Goal: Task Accomplishment & Management: Complete application form

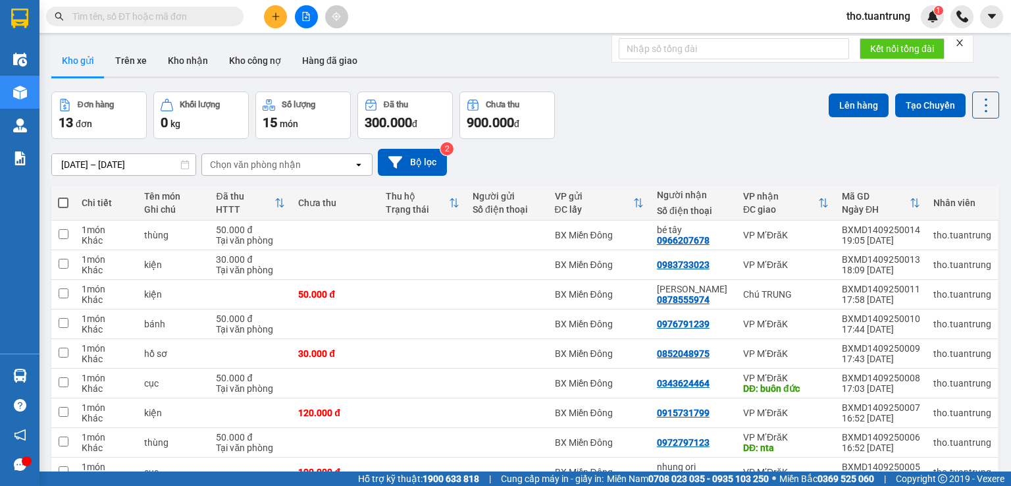
click at [63, 197] on span at bounding box center [63, 202] width 11 height 11
click at [63, 196] on input "checkbox" at bounding box center [63, 196] width 0 height 0
checkbox input "true"
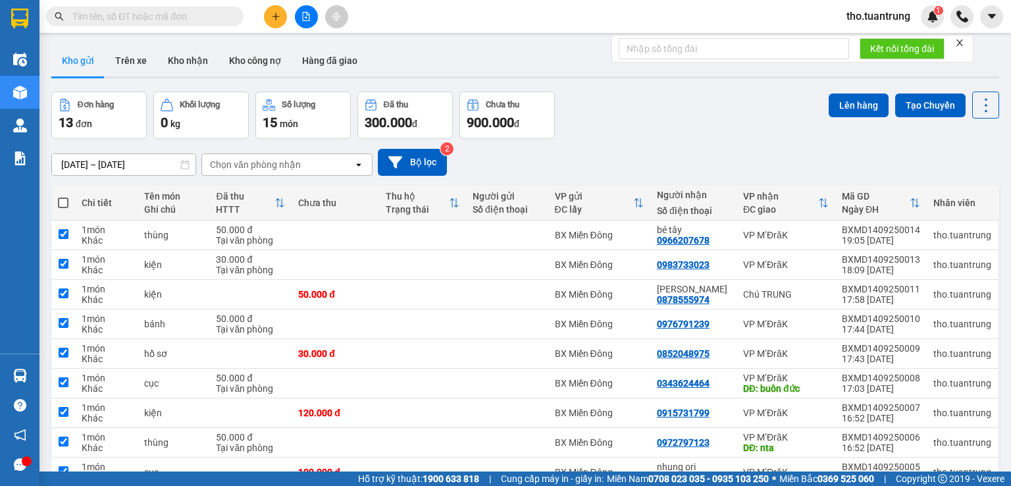
checkbox input "true"
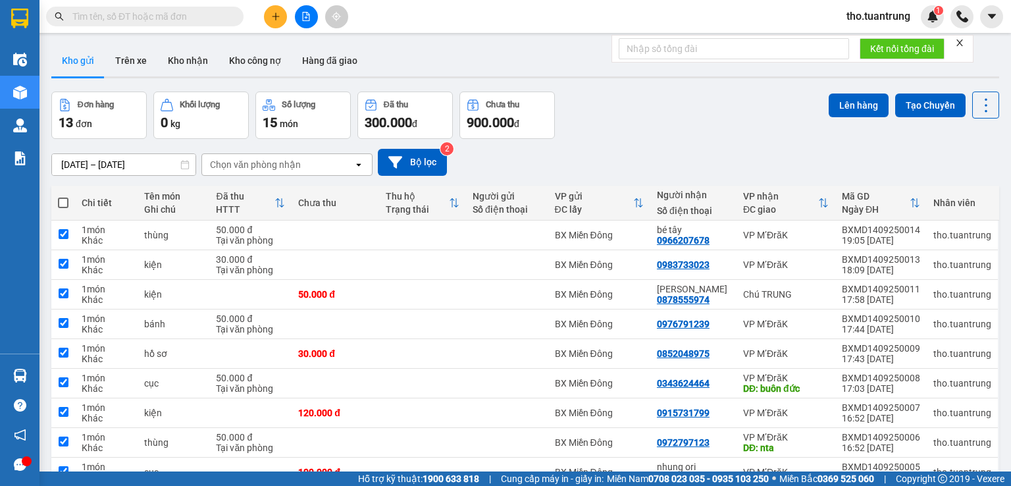
checkbox input "true"
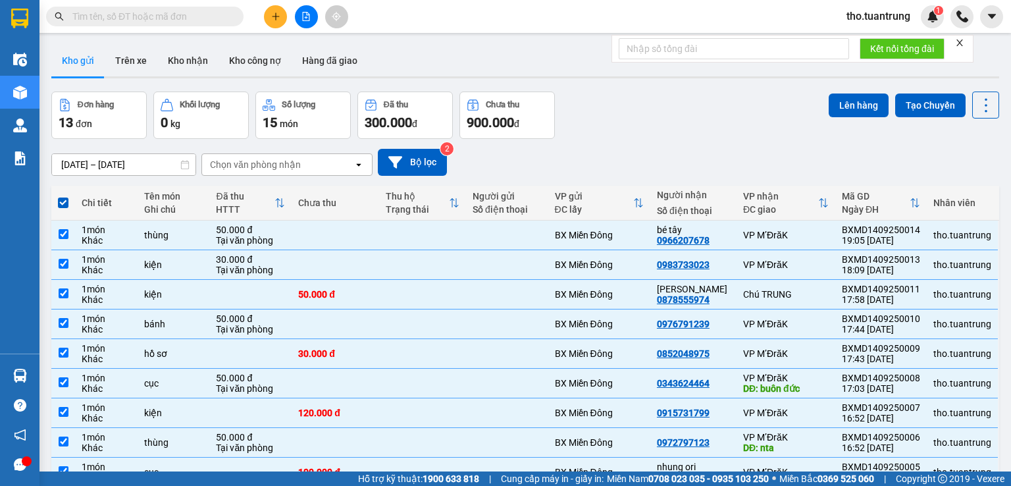
click at [100, 157] on input "13/09/2025 – 15/09/2025" at bounding box center [123, 164] width 143 height 21
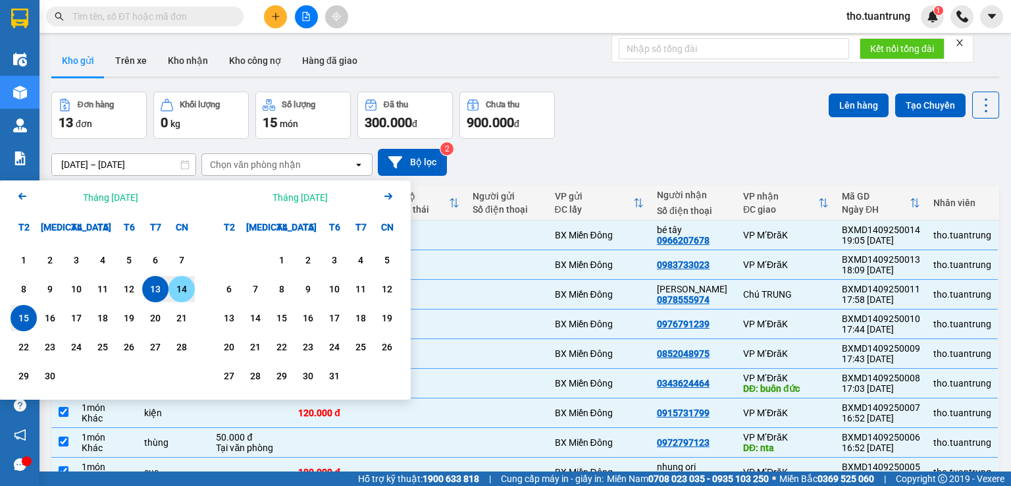
click at [182, 295] on div "14" at bounding box center [181, 289] width 18 height 16
type input "14/09/2025 – / /"
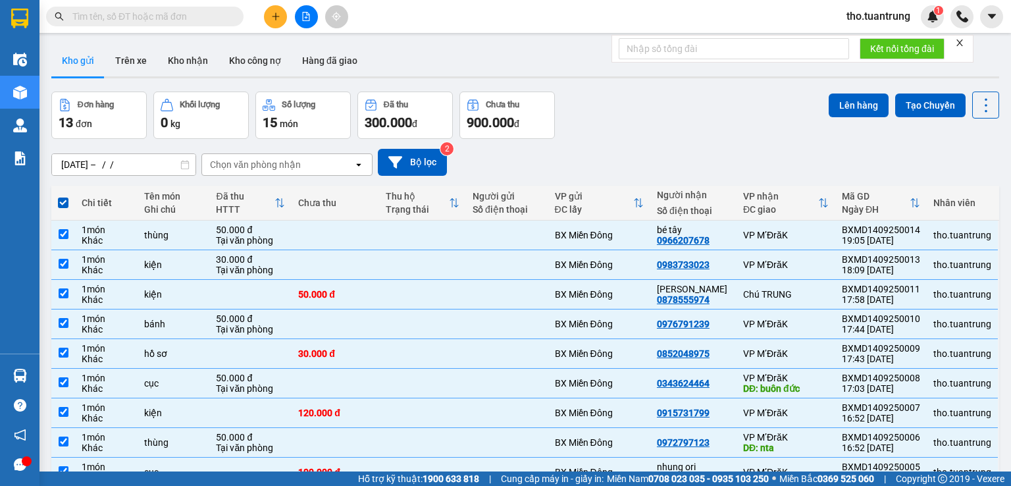
drag, startPoint x: 640, startPoint y: 138, endPoint x: 272, endPoint y: 195, distance: 371.7
click at [636, 140] on div "14/09/2025 – / / Press the down arrow key to interact with the calendar and sel…" at bounding box center [525, 162] width 948 height 47
click at [274, 163] on div "Chọn văn phòng nhận" at bounding box center [255, 164] width 91 height 13
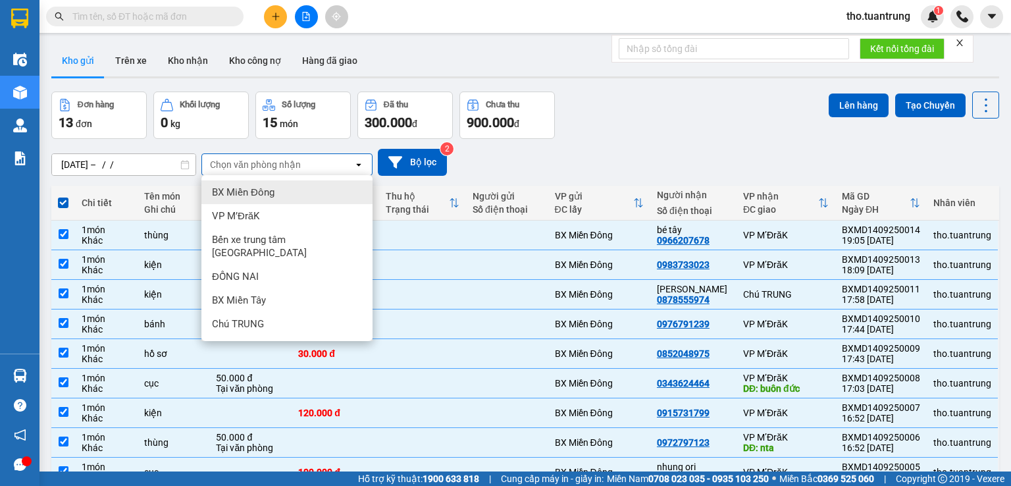
click at [673, 140] on div "14/09/2025 – / / Press the down arrow key to interact with the calendar and sel…" at bounding box center [525, 162] width 948 height 47
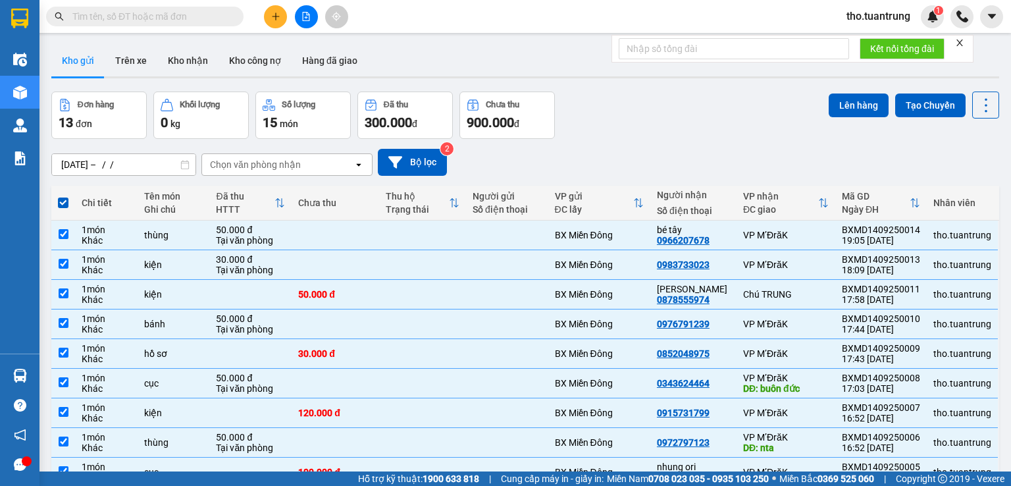
click at [642, 132] on div "Đơn hàng 13 đơn Khối lượng 0 kg Số lượng 15 món Đã thu 300.000 đ Chưa thu 900.0…" at bounding box center [525, 114] width 948 height 47
click at [853, 107] on button "Lên hàng" at bounding box center [859, 105] width 60 height 24
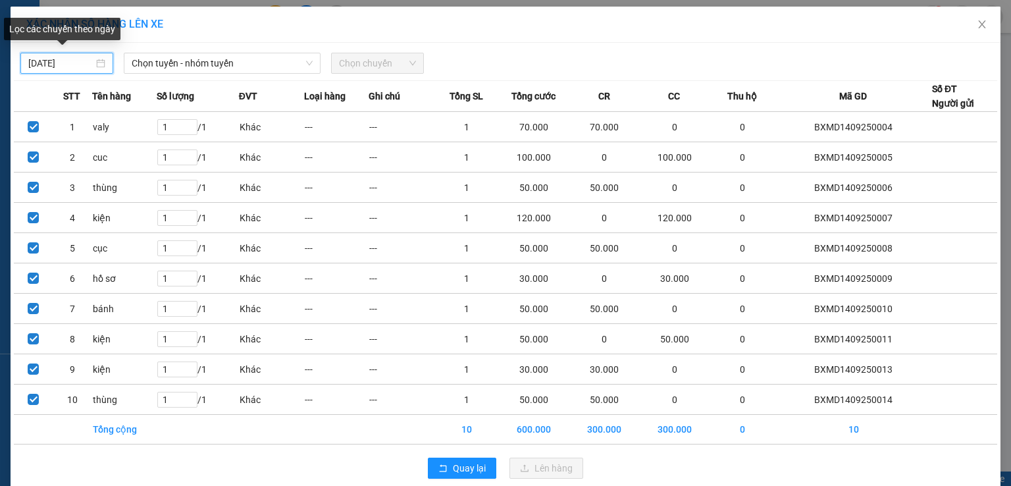
click at [81, 68] on input "15/09/2025" at bounding box center [60, 63] width 65 height 14
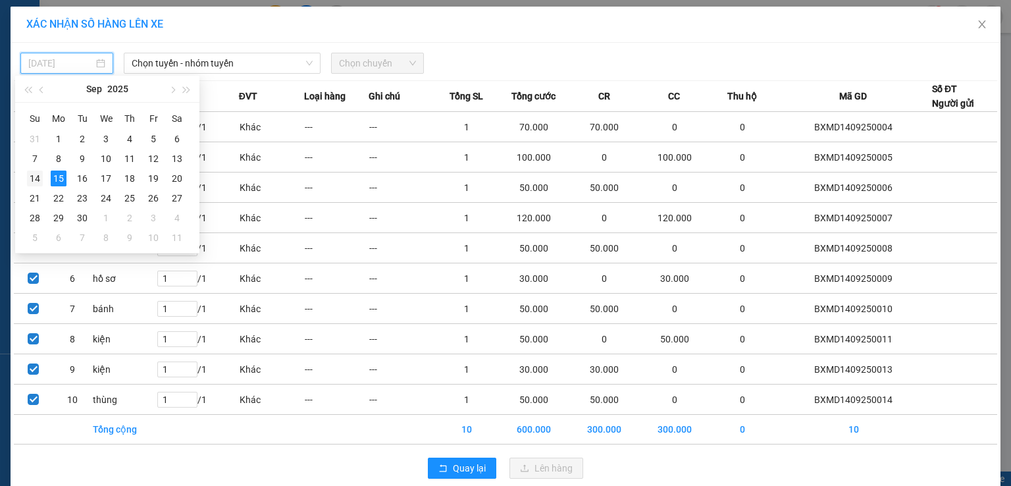
click at [38, 182] on div "14" at bounding box center [35, 178] width 16 height 16
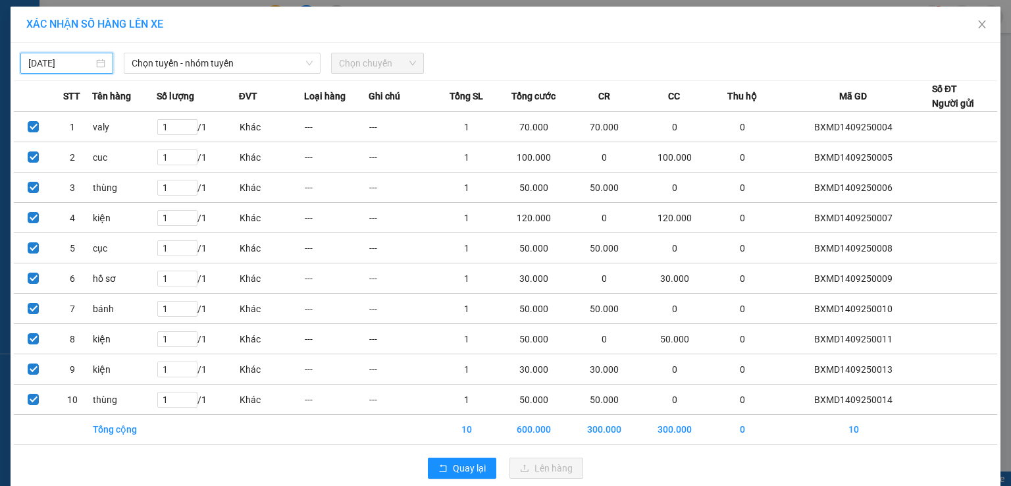
type input "14/09/2025"
click at [233, 56] on span "Chọn tuyến - nhóm tuyến" at bounding box center [222, 63] width 181 height 20
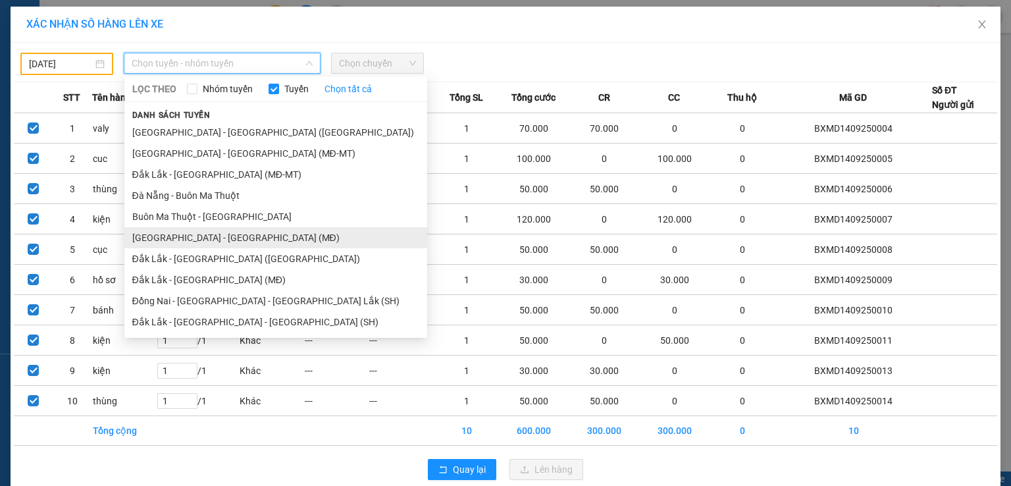
click at [234, 236] on li "Sài Gòn - Đắk Lắk (MĐ)" at bounding box center [275, 237] width 303 height 21
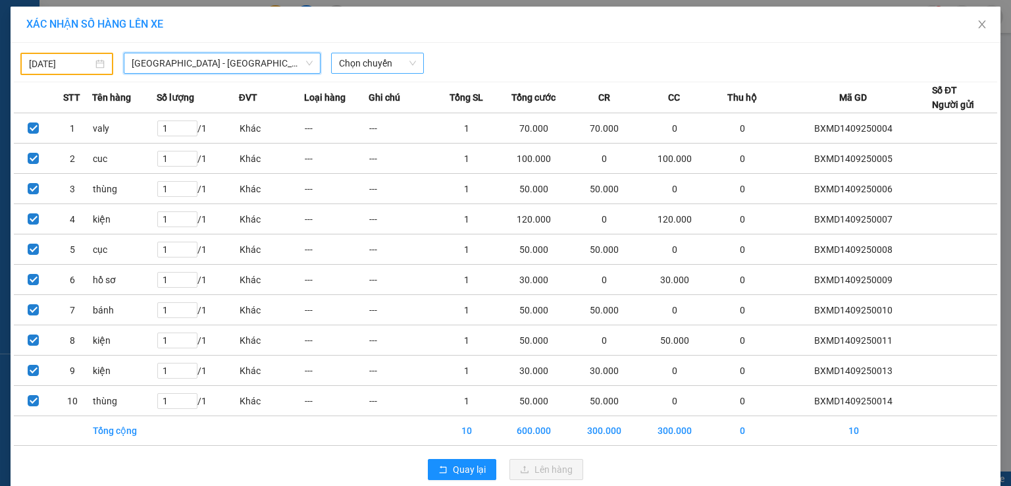
click at [348, 64] on span "Chọn chuyến" at bounding box center [377, 63] width 77 height 20
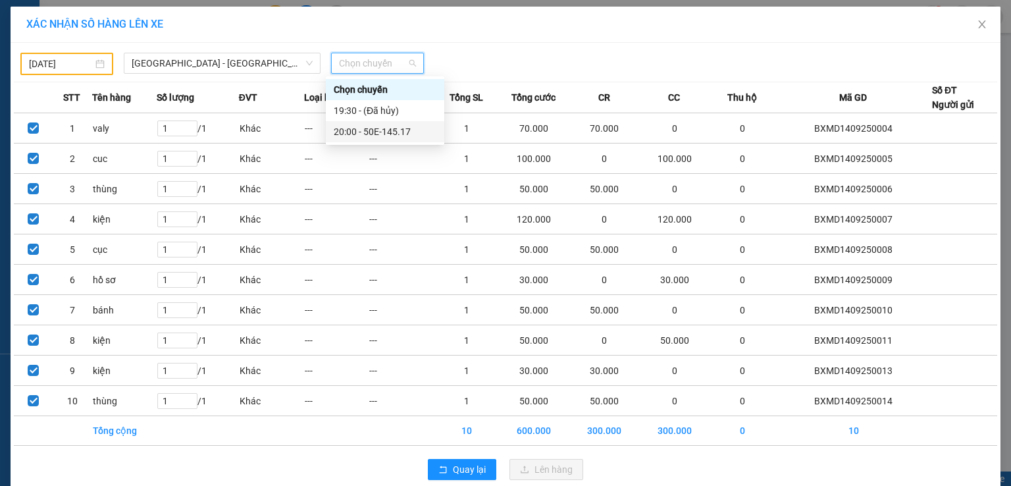
click at [387, 132] on div "20:00 - 50E-145.17" at bounding box center [385, 131] width 103 height 14
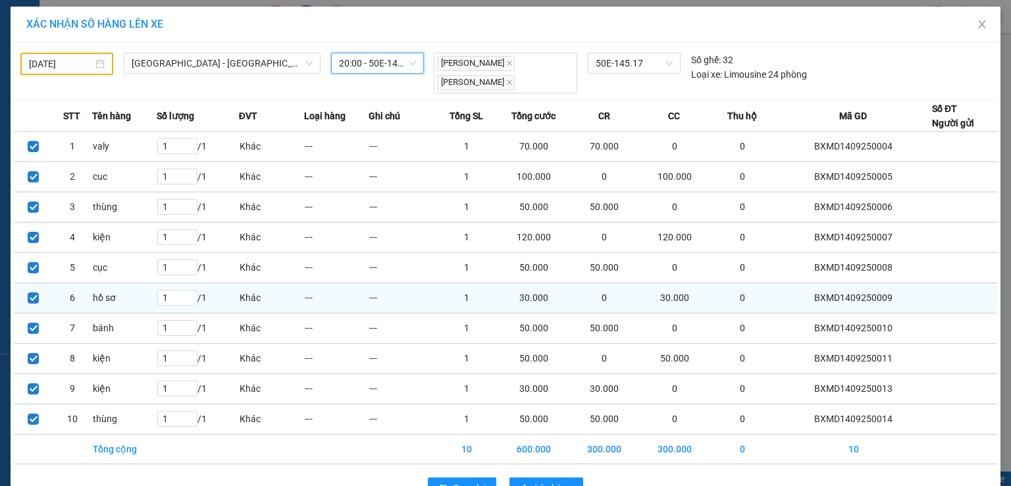
scroll to position [36, 0]
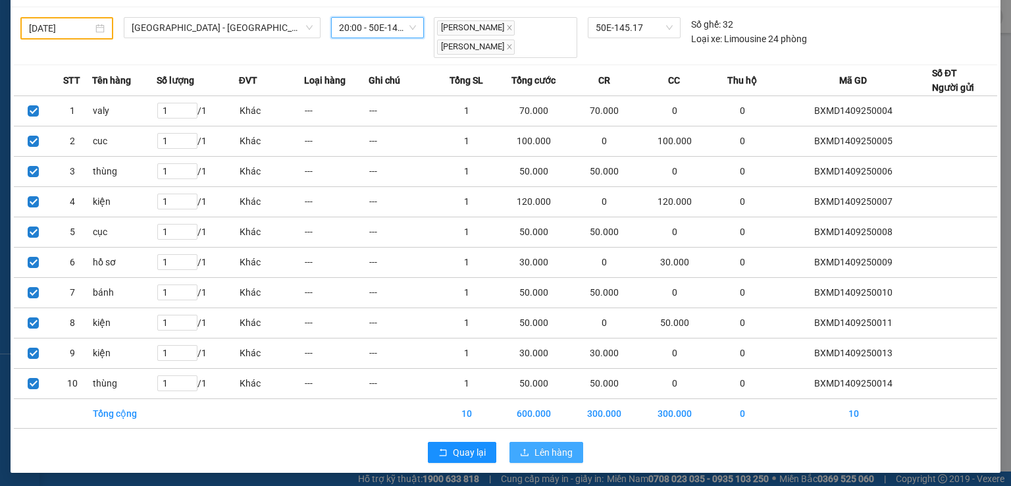
click at [563, 446] on span "Lên hàng" at bounding box center [553, 452] width 38 height 14
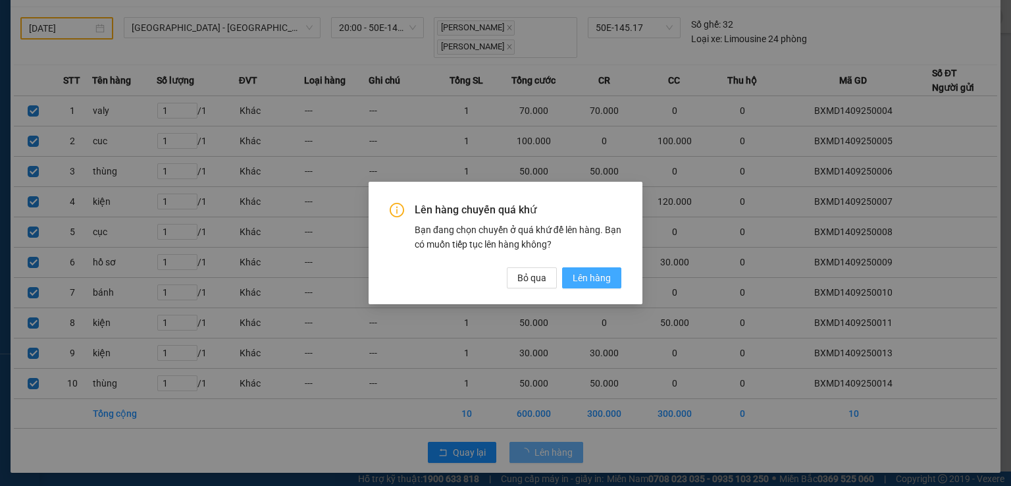
click at [570, 278] on button "Lên hàng" at bounding box center [591, 277] width 59 height 21
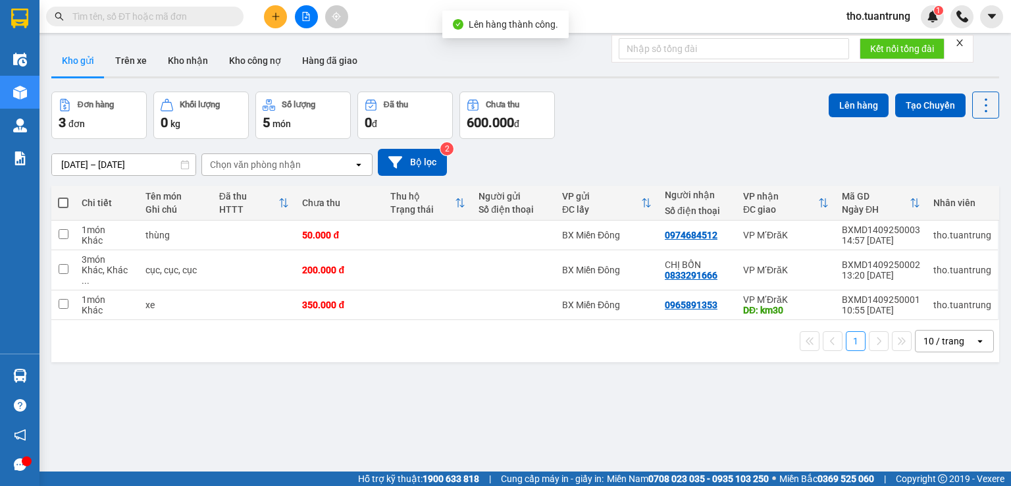
click at [63, 203] on span at bounding box center [63, 202] width 11 height 11
click at [63, 196] on input "checkbox" at bounding box center [63, 196] width 0 height 0
checkbox input "true"
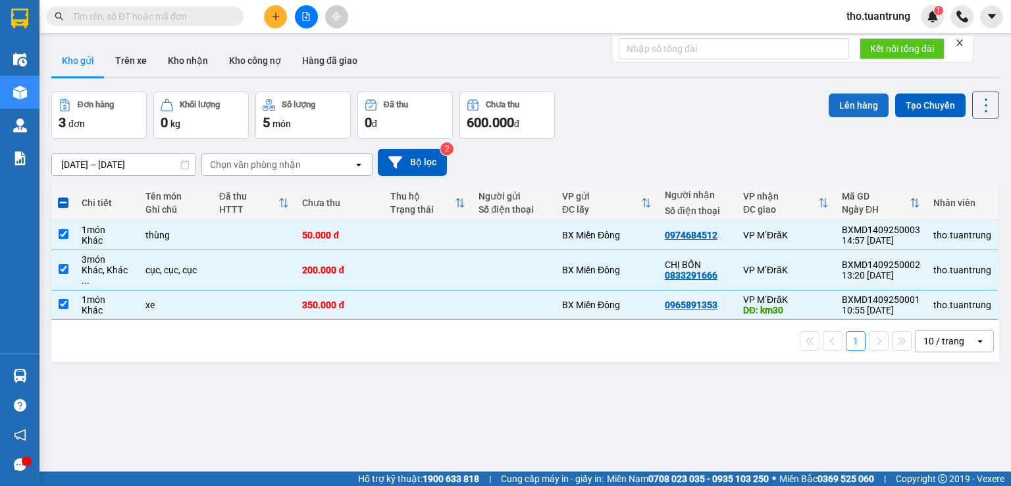
click at [848, 101] on button "Lên hàng" at bounding box center [859, 105] width 60 height 24
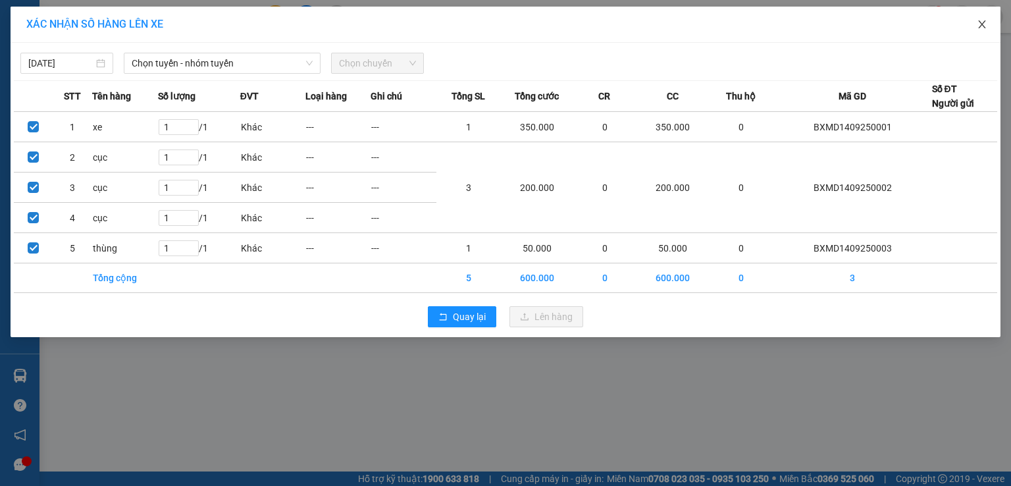
click at [988, 24] on span "Close" at bounding box center [982, 25] width 37 height 37
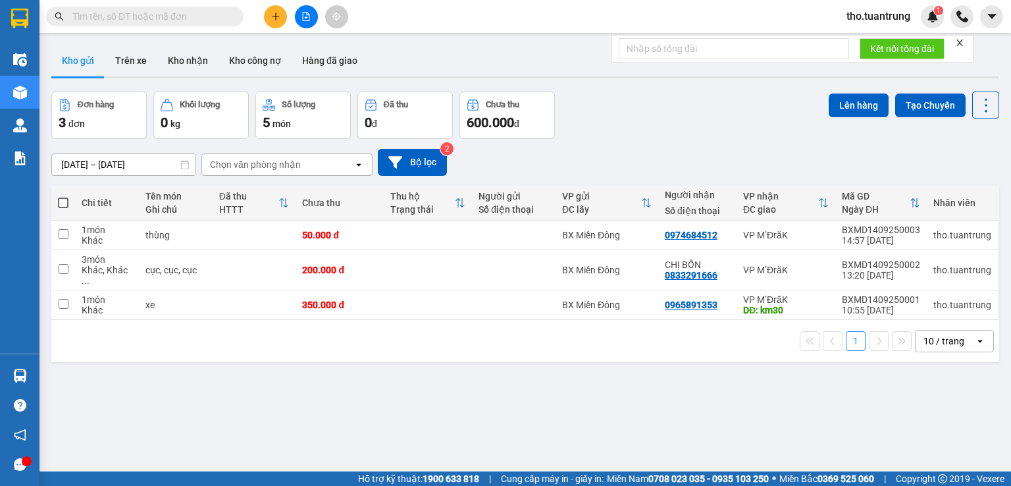
click at [113, 163] on input "13/09/2025 – 15/09/2025" at bounding box center [123, 164] width 143 height 21
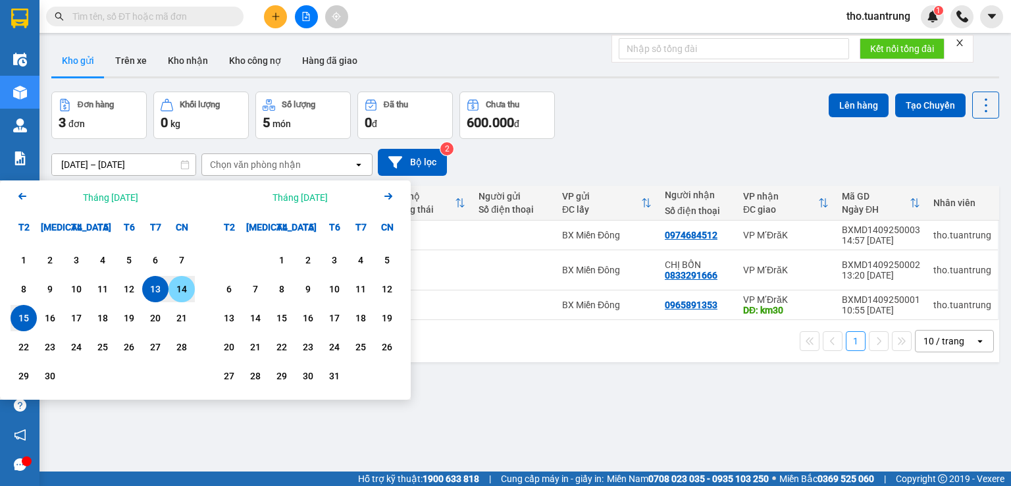
click at [191, 293] on div "14" at bounding box center [181, 289] width 26 height 26
type input "14/09/2025 – / /"
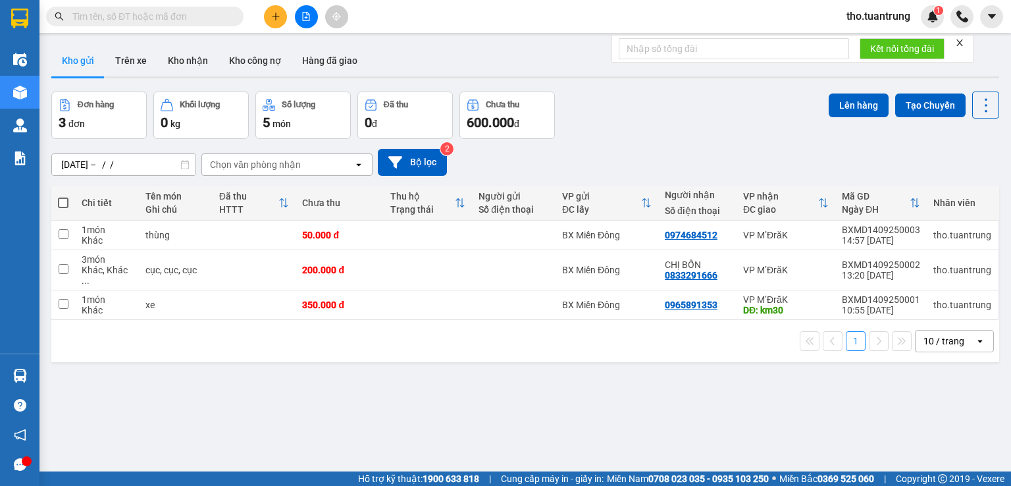
drag, startPoint x: 569, startPoint y: 149, endPoint x: 284, endPoint y: 158, distance: 285.1
click at [567, 149] on div "14/09/2025 – / / Press the down arrow key to interact with the calendar and sel…" at bounding box center [525, 162] width 948 height 27
click at [851, 102] on button "Lên hàng" at bounding box center [859, 105] width 60 height 24
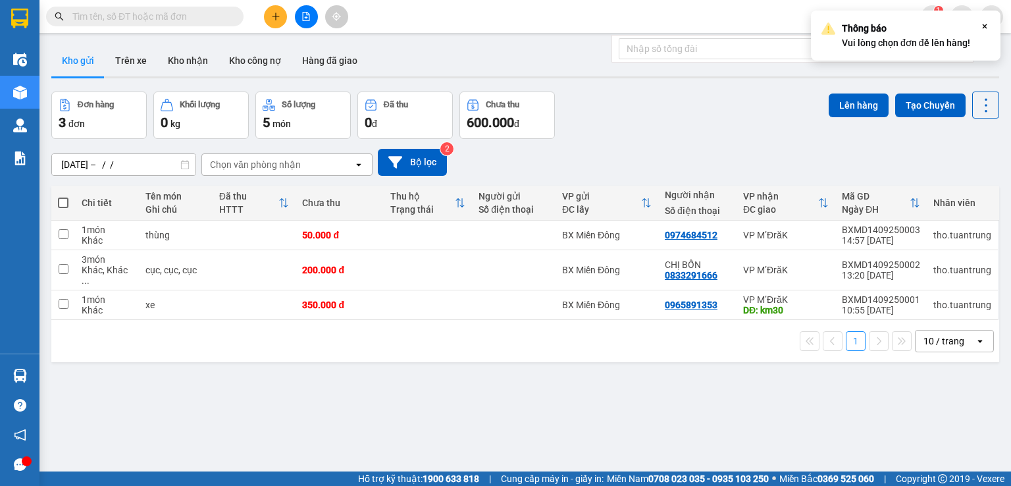
click at [66, 205] on span at bounding box center [63, 202] width 11 height 11
click at [63, 196] on input "checkbox" at bounding box center [63, 196] width 0 height 0
checkbox input "true"
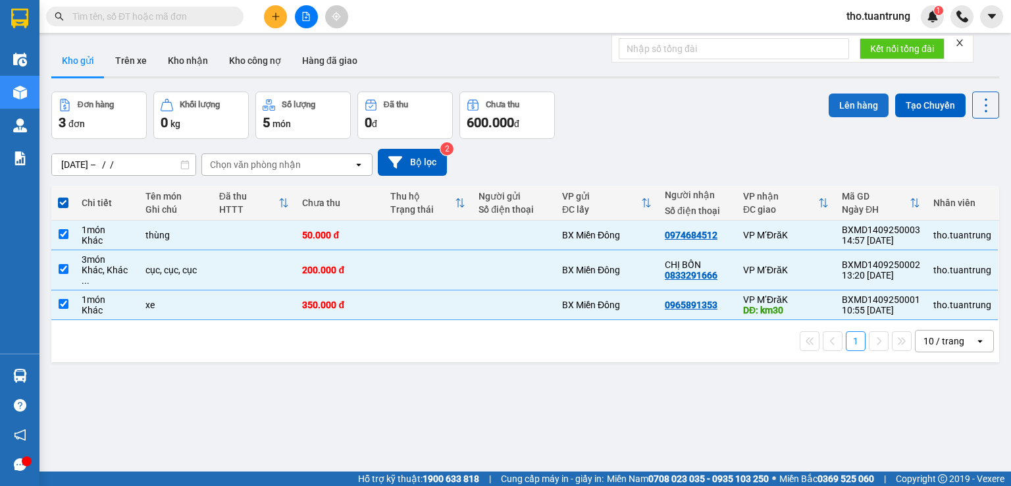
click at [848, 101] on button "Lên hàng" at bounding box center [859, 105] width 60 height 24
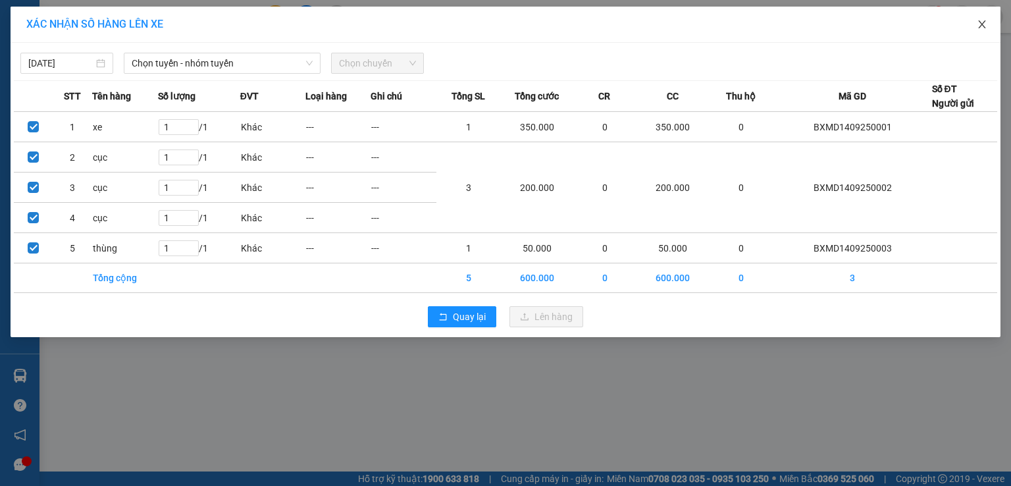
click at [976, 24] on span "Close" at bounding box center [982, 25] width 37 height 37
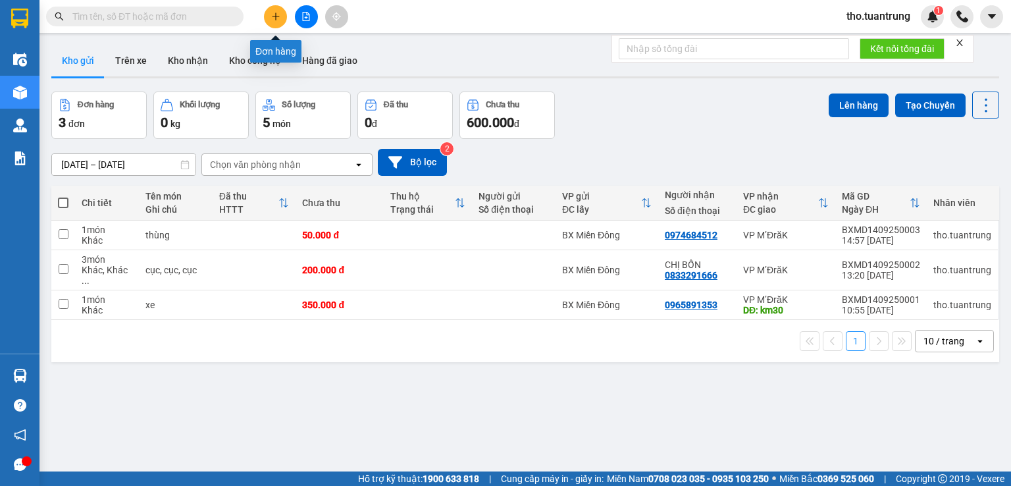
click at [274, 13] on icon "plus" at bounding box center [275, 16] width 9 height 9
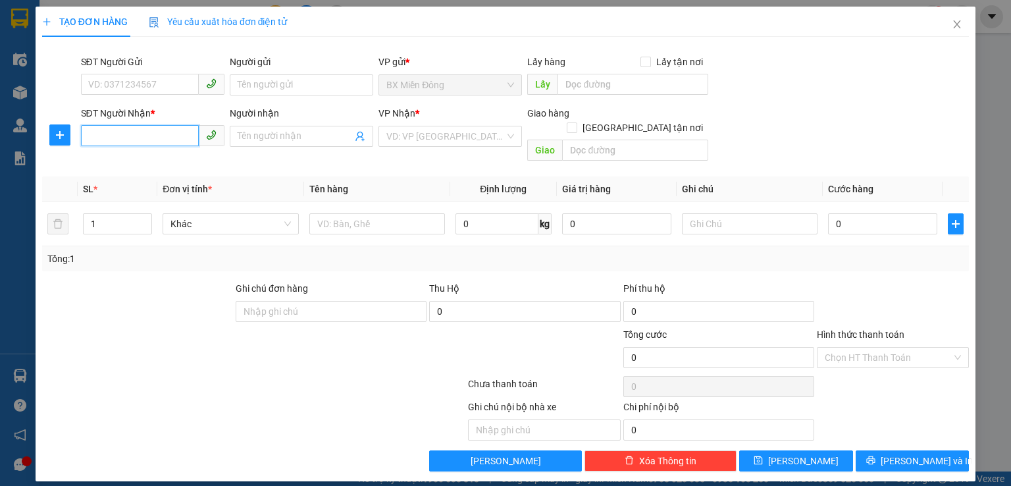
click at [133, 137] on input "SĐT Người Nhận *" at bounding box center [140, 135] width 118 height 21
type input "0972315650"
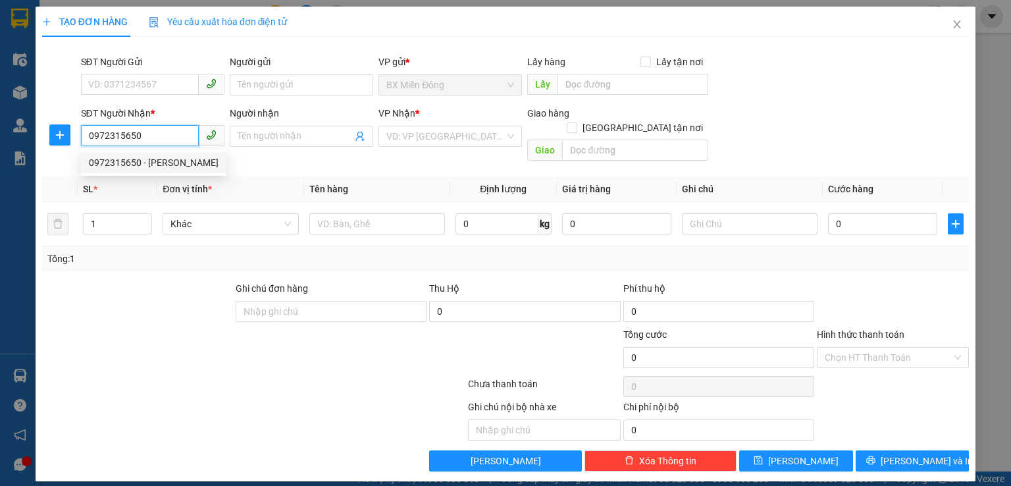
click at [134, 163] on div "0972315650 - kim ngọc" at bounding box center [154, 162] width 130 height 14
type input "kim ngọc"
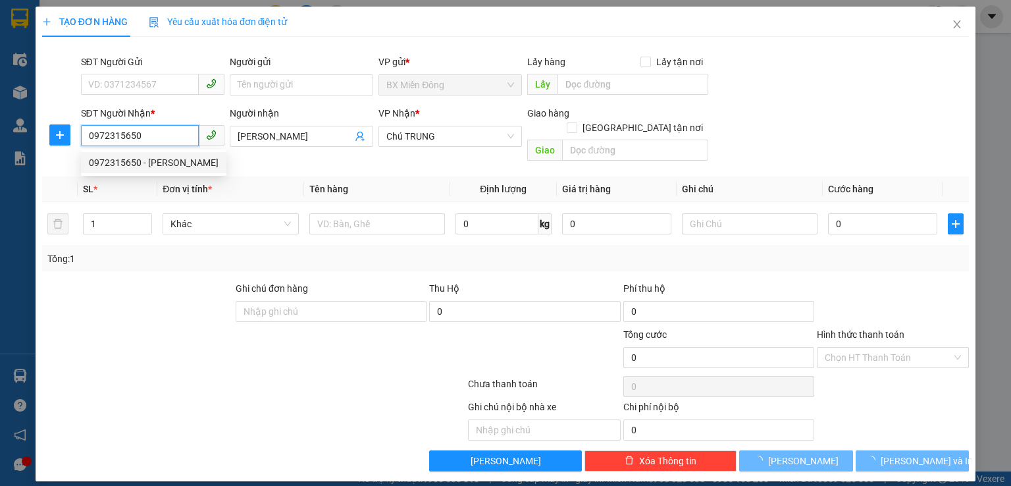
type input "120.000"
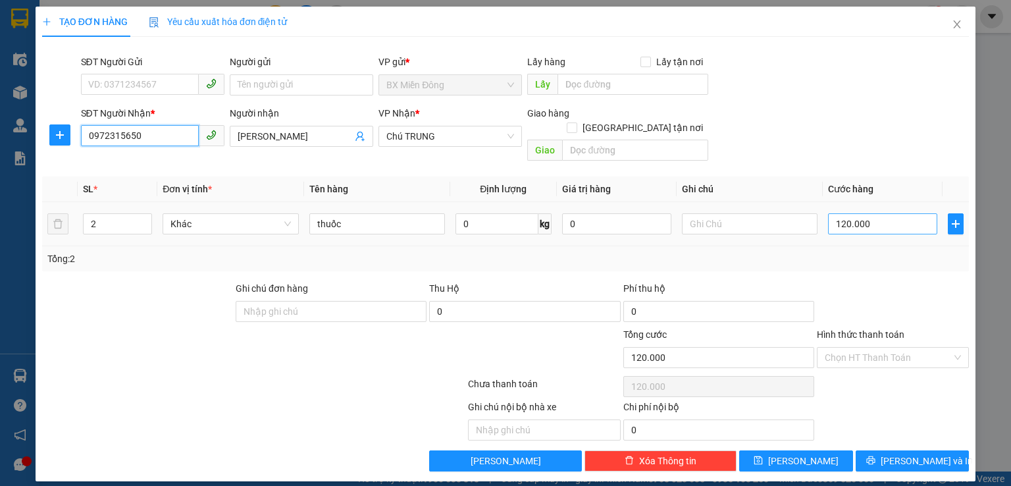
type input "0972315650"
click at [890, 214] on input "120.000" at bounding box center [882, 223] width 109 height 21
type input "1"
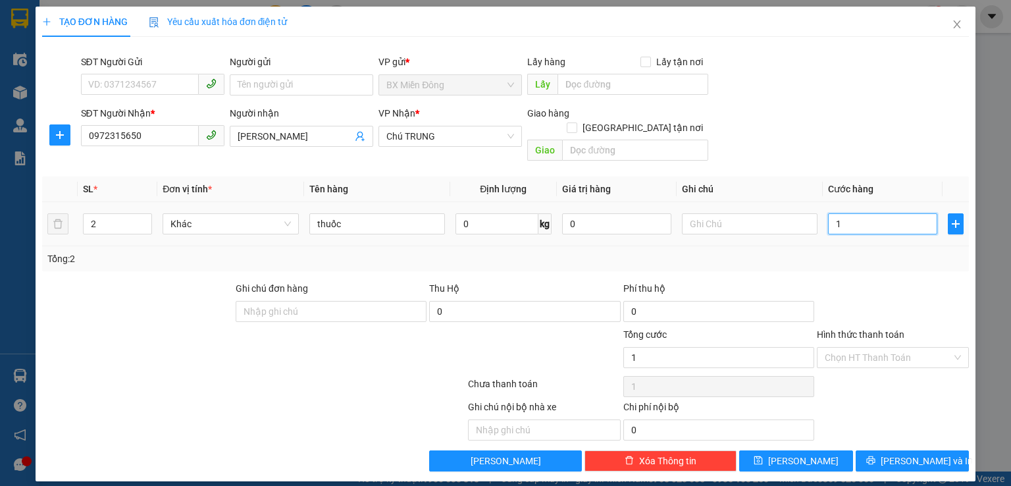
type input "14"
type input "140"
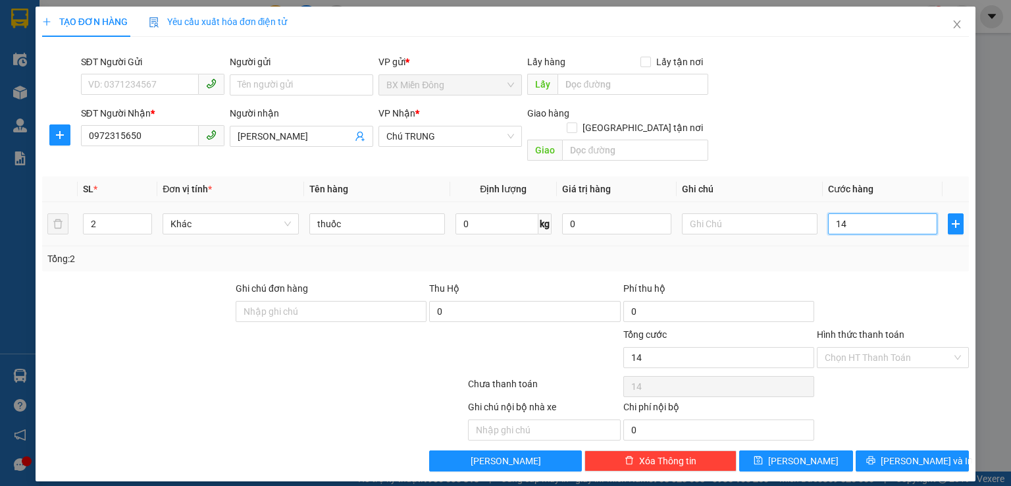
type input "140"
type input "1.400"
type input "14.000"
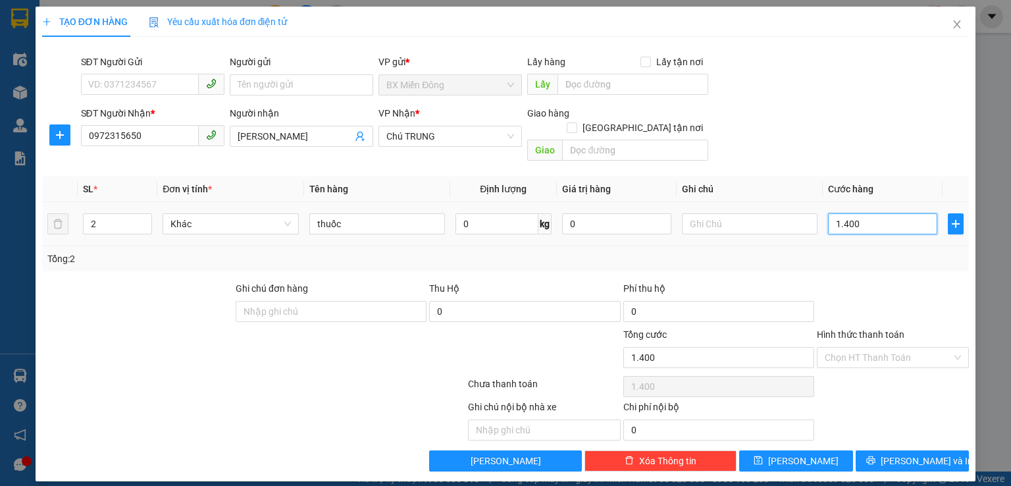
type input "14.000"
type input "140.000"
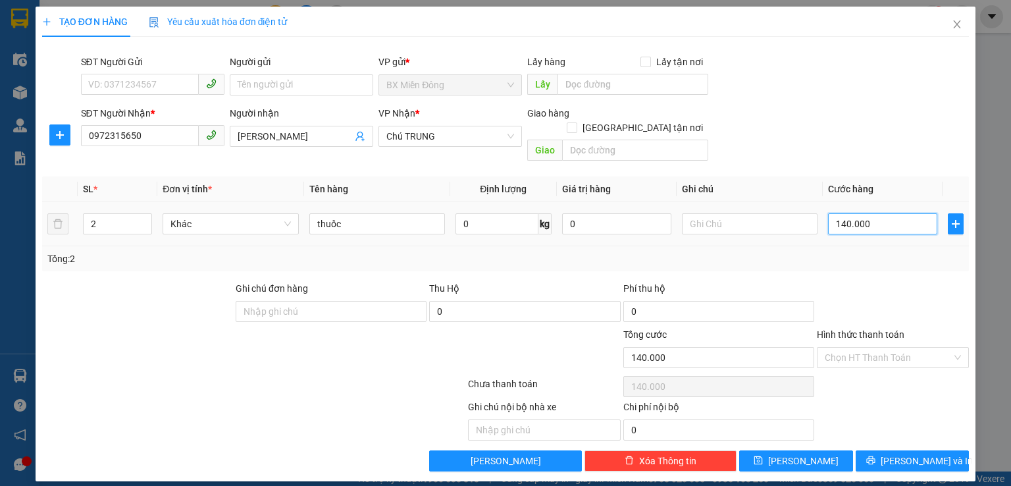
type input "1.400.000"
type input "140.000"
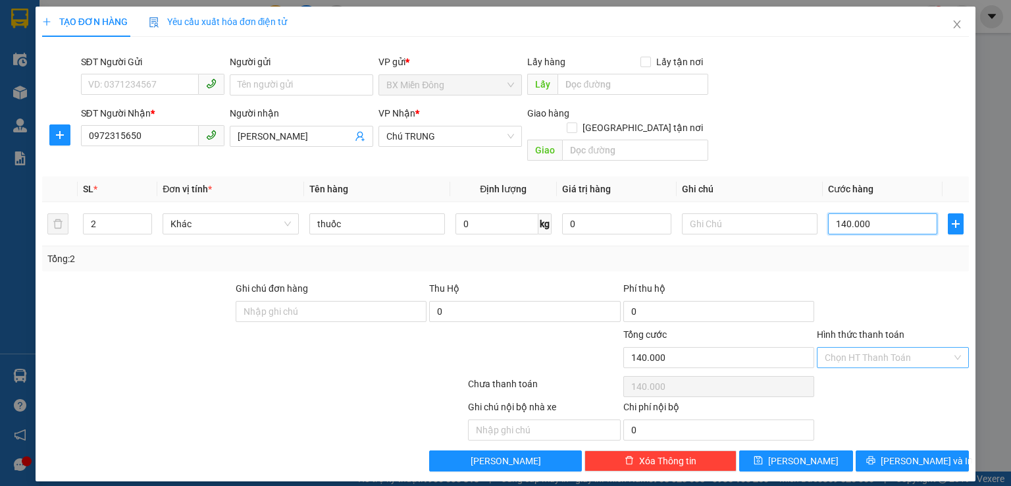
type input "140.000"
click at [898, 348] on input "Hình thức thanh toán" at bounding box center [888, 358] width 127 height 20
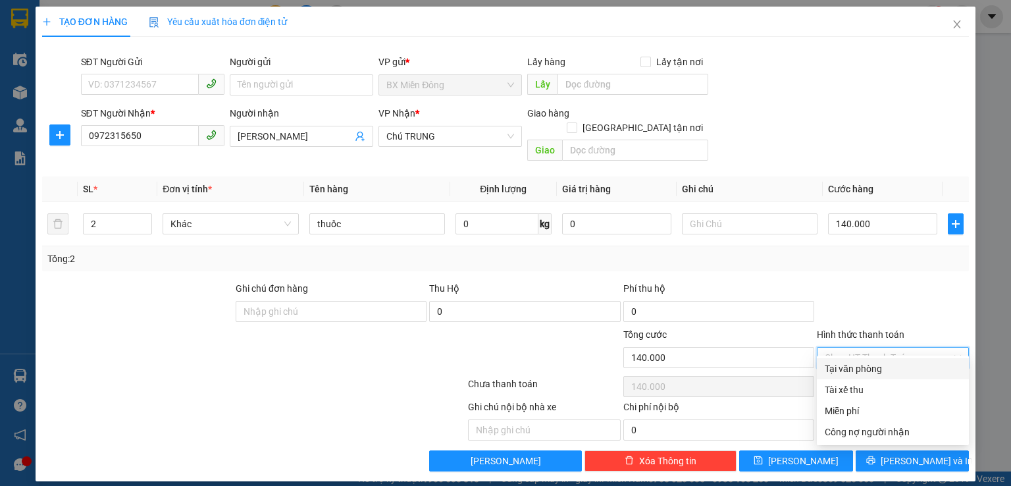
click at [897, 367] on div "Tại văn phòng" at bounding box center [893, 368] width 136 height 14
type input "0"
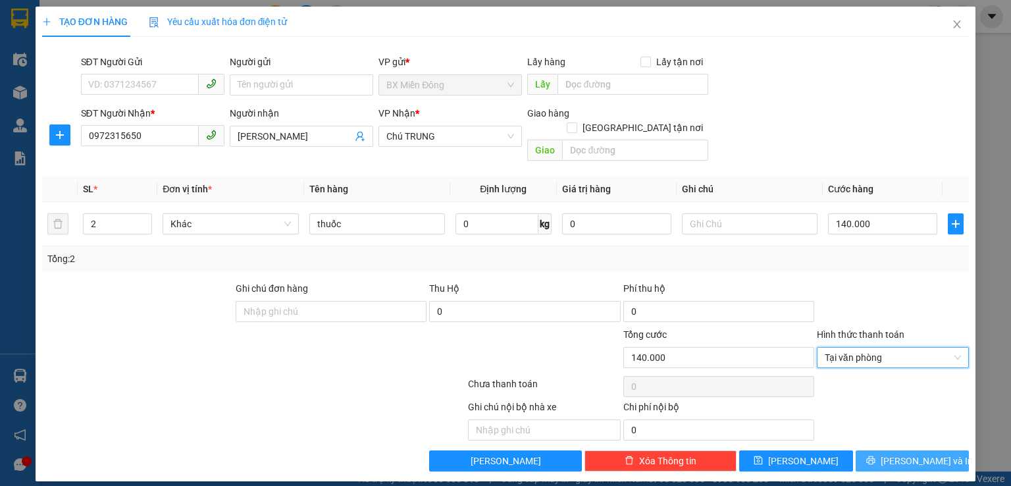
click at [911, 453] on span "Lưu và In" at bounding box center [927, 460] width 92 height 14
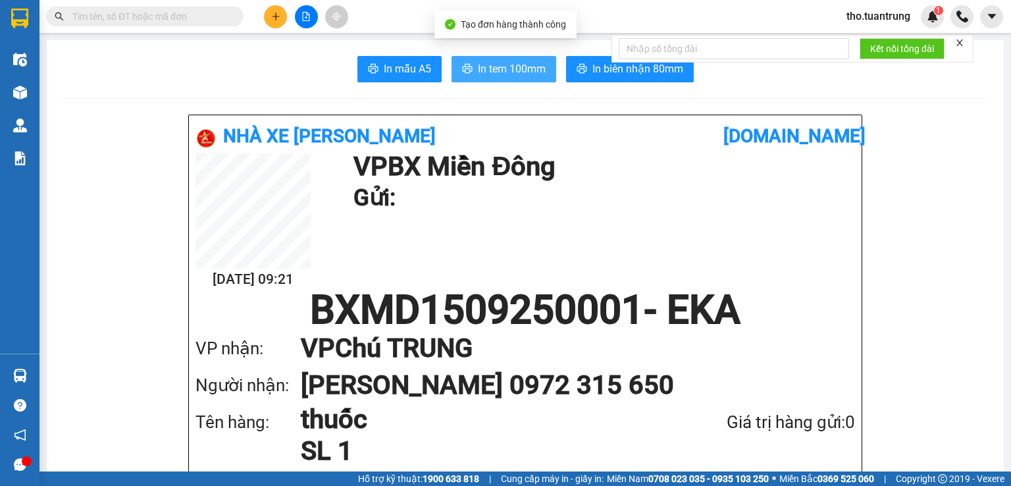
click at [519, 68] on span "In tem 100mm" at bounding box center [512, 69] width 68 height 16
